Goal: Task Accomplishment & Management: Use online tool/utility

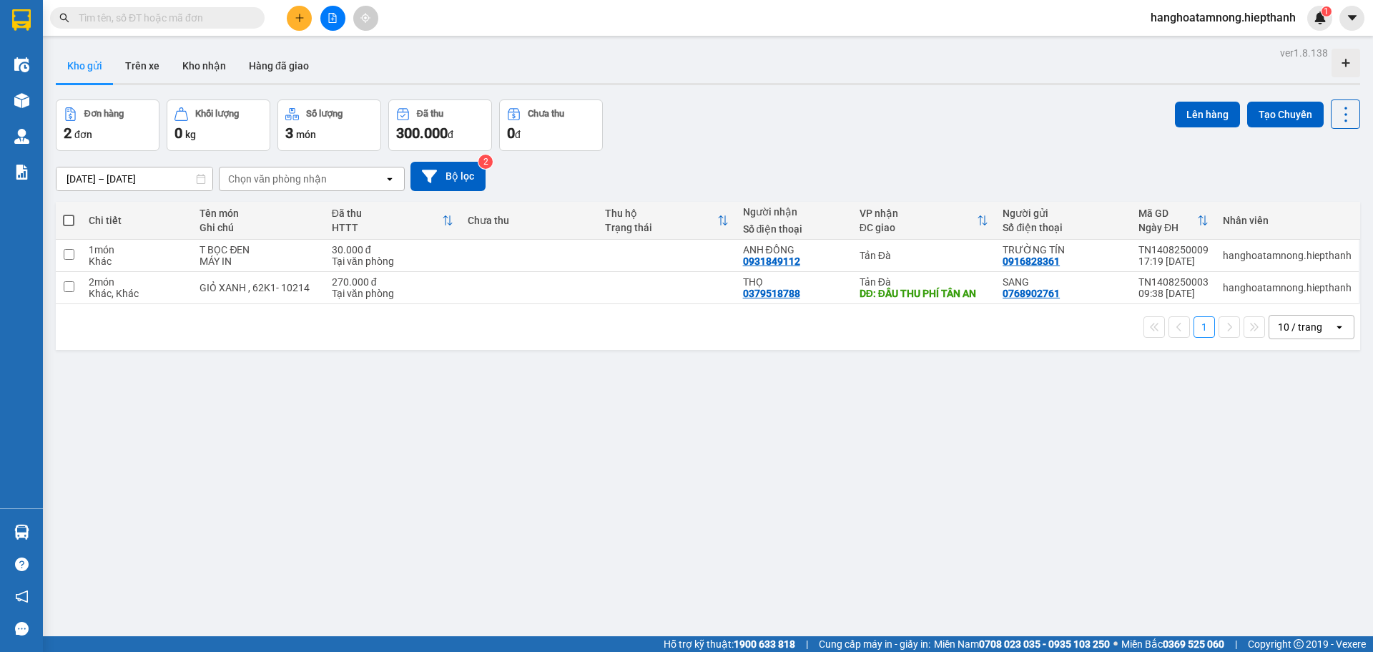
click at [175, 16] on input "text" at bounding box center [163, 18] width 169 height 16
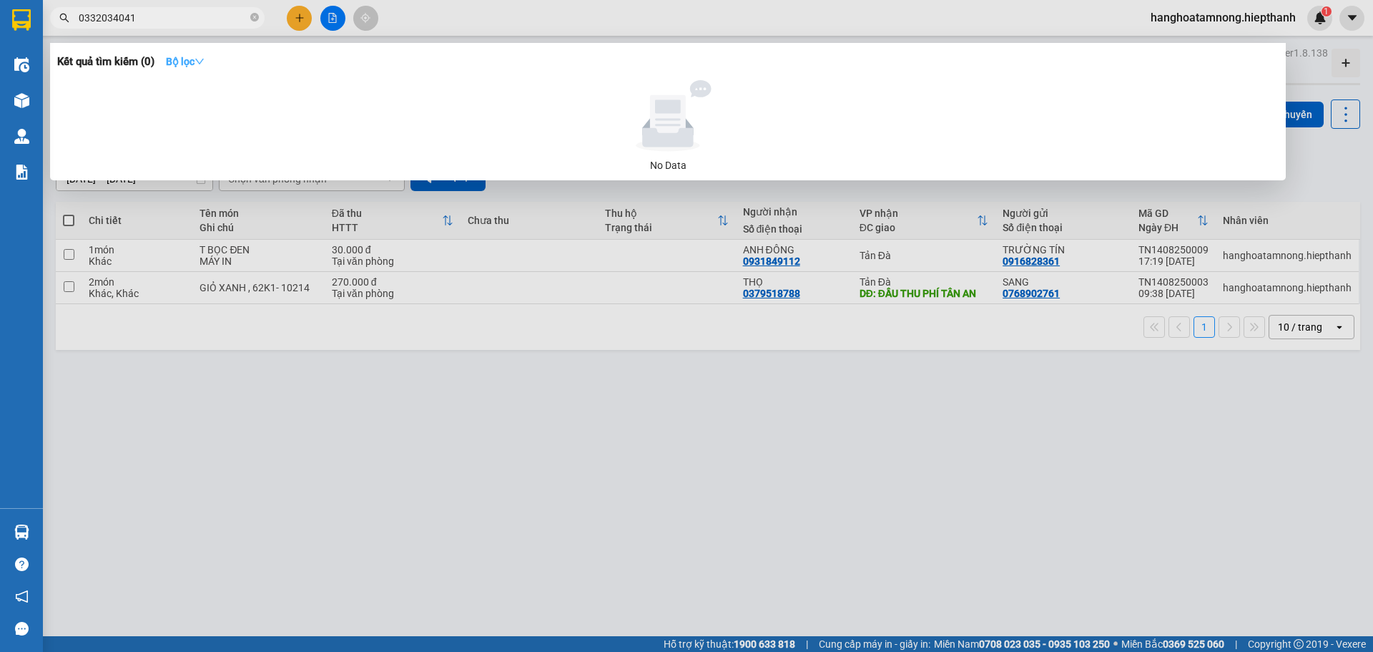
type input "0332034041"
click at [204, 62] on icon "down" at bounding box center [200, 62] width 10 height 10
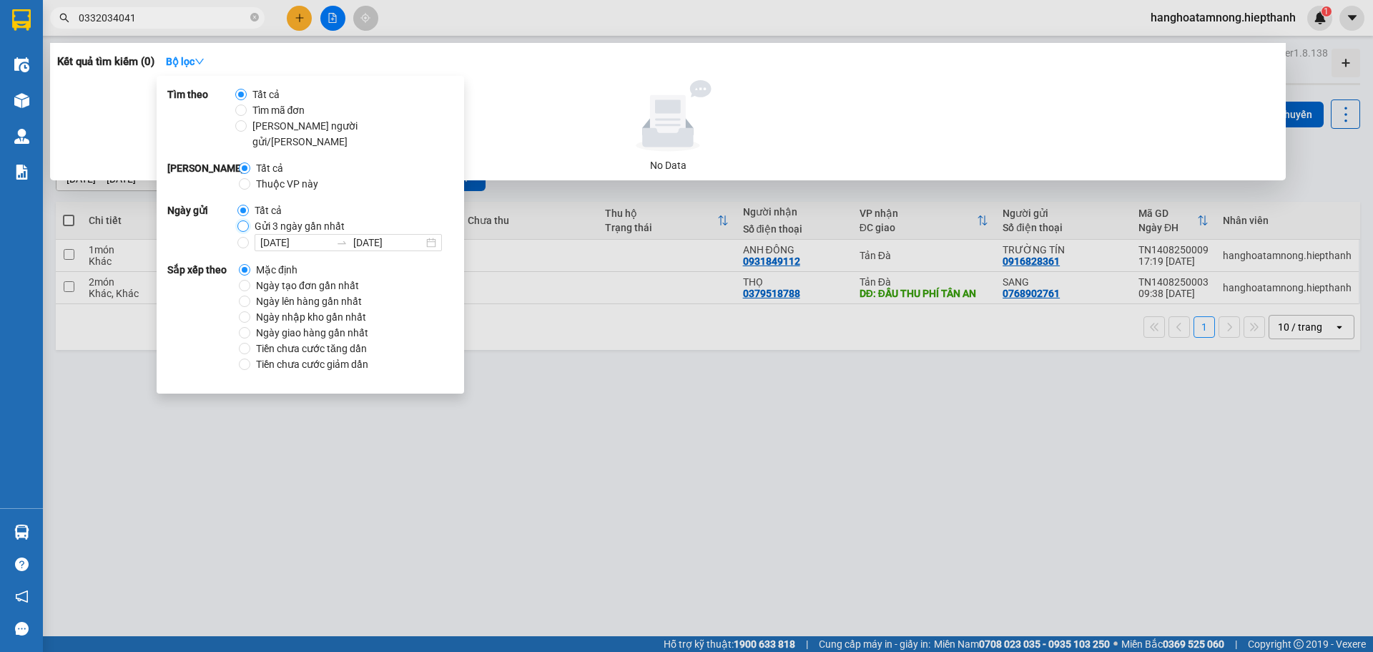
click at [237, 220] on input "Gửi 3 ngày gần nhất" at bounding box center [242, 225] width 11 height 11
radio input "true"
radio input "false"
click at [222, 54] on span "Gửi 3 ngày gần nhất" at bounding box center [272, 62] width 113 height 16
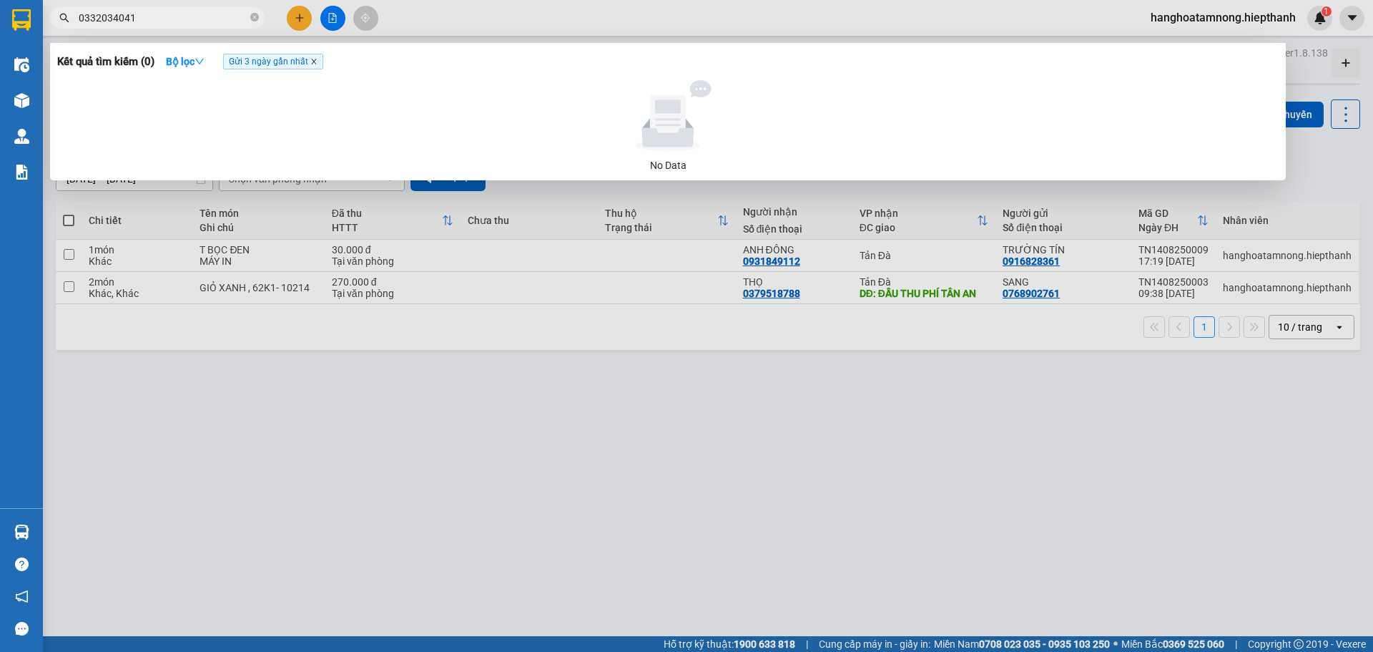
click at [318, 63] on icon "close" at bounding box center [313, 61] width 7 height 7
click at [255, 21] on icon "close-circle" at bounding box center [254, 17] width 9 height 9
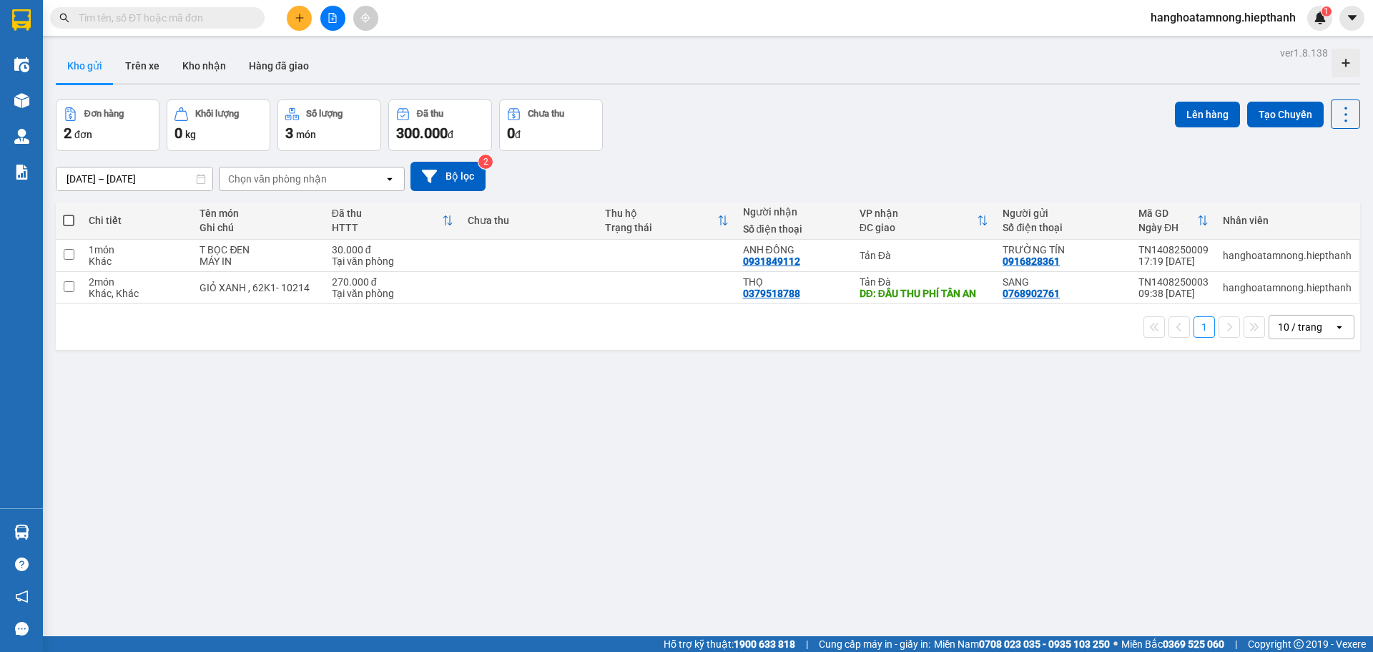
drag, startPoint x: 57, startPoint y: 71, endPoint x: 70, endPoint y: 69, distance: 13.7
click at [57, 71] on button "Kho gửi" at bounding box center [85, 66] width 58 height 34
click at [142, 16] on input "text" at bounding box center [163, 18] width 169 height 16
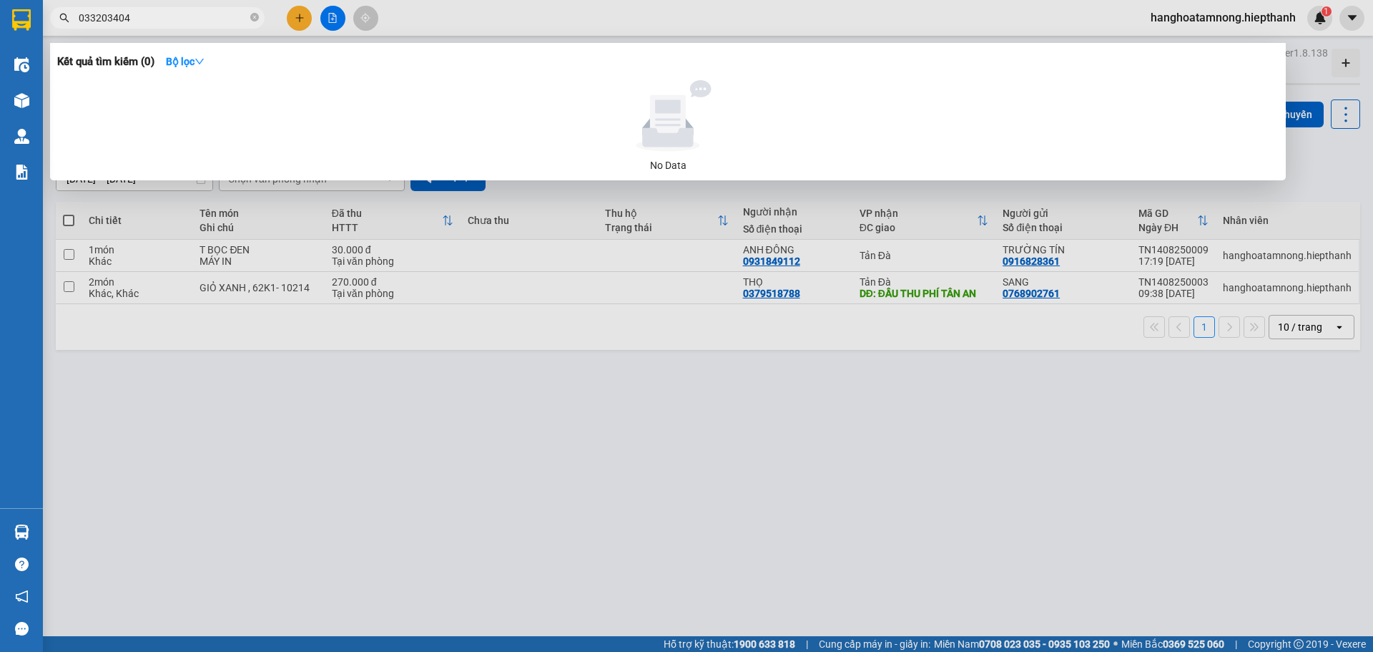
type input "0332034041"
click at [255, 20] on icon "close-circle" at bounding box center [254, 17] width 9 height 9
